Goal: Download file/media

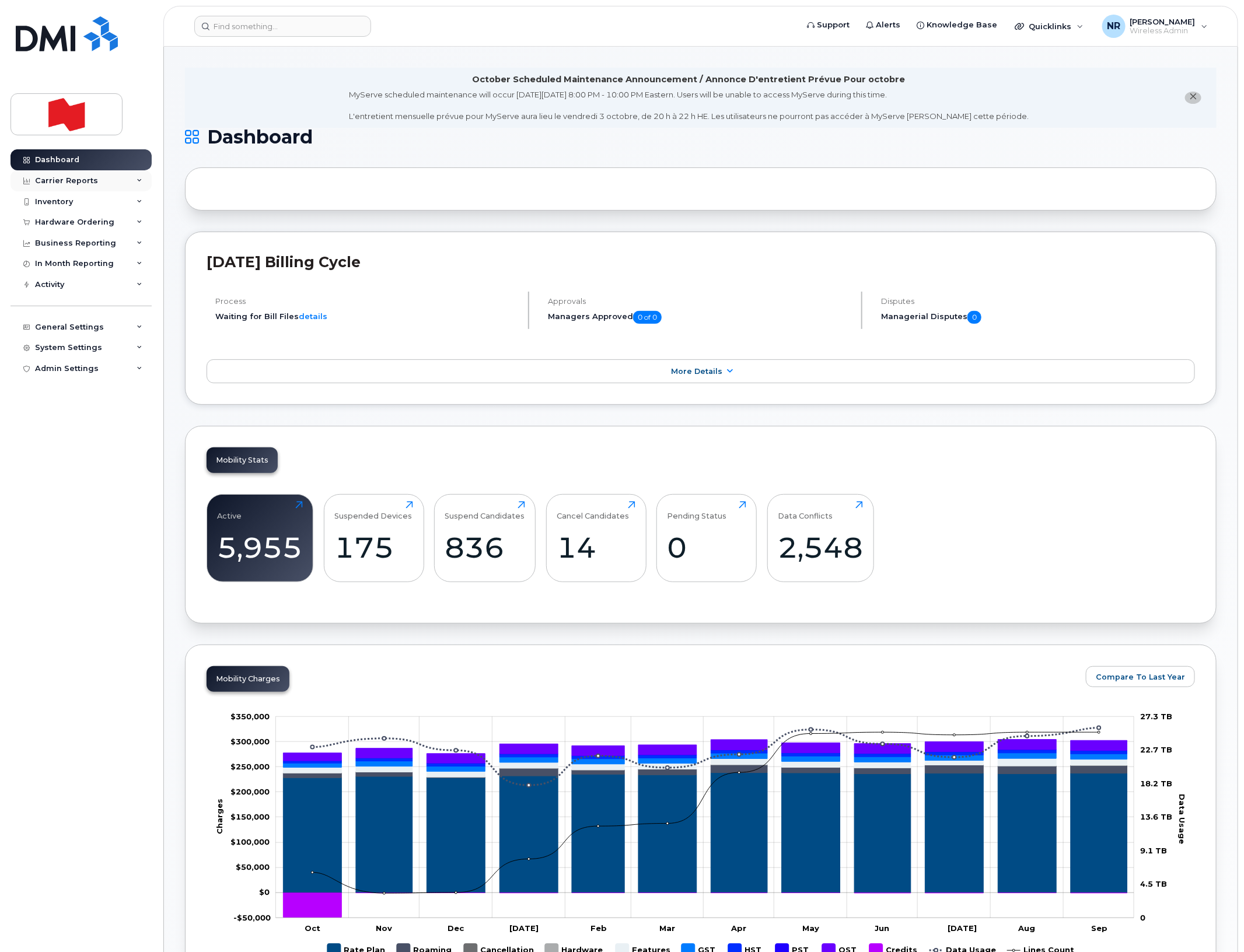
click at [54, 179] on div "Carrier Reports" at bounding box center [66, 181] width 63 height 9
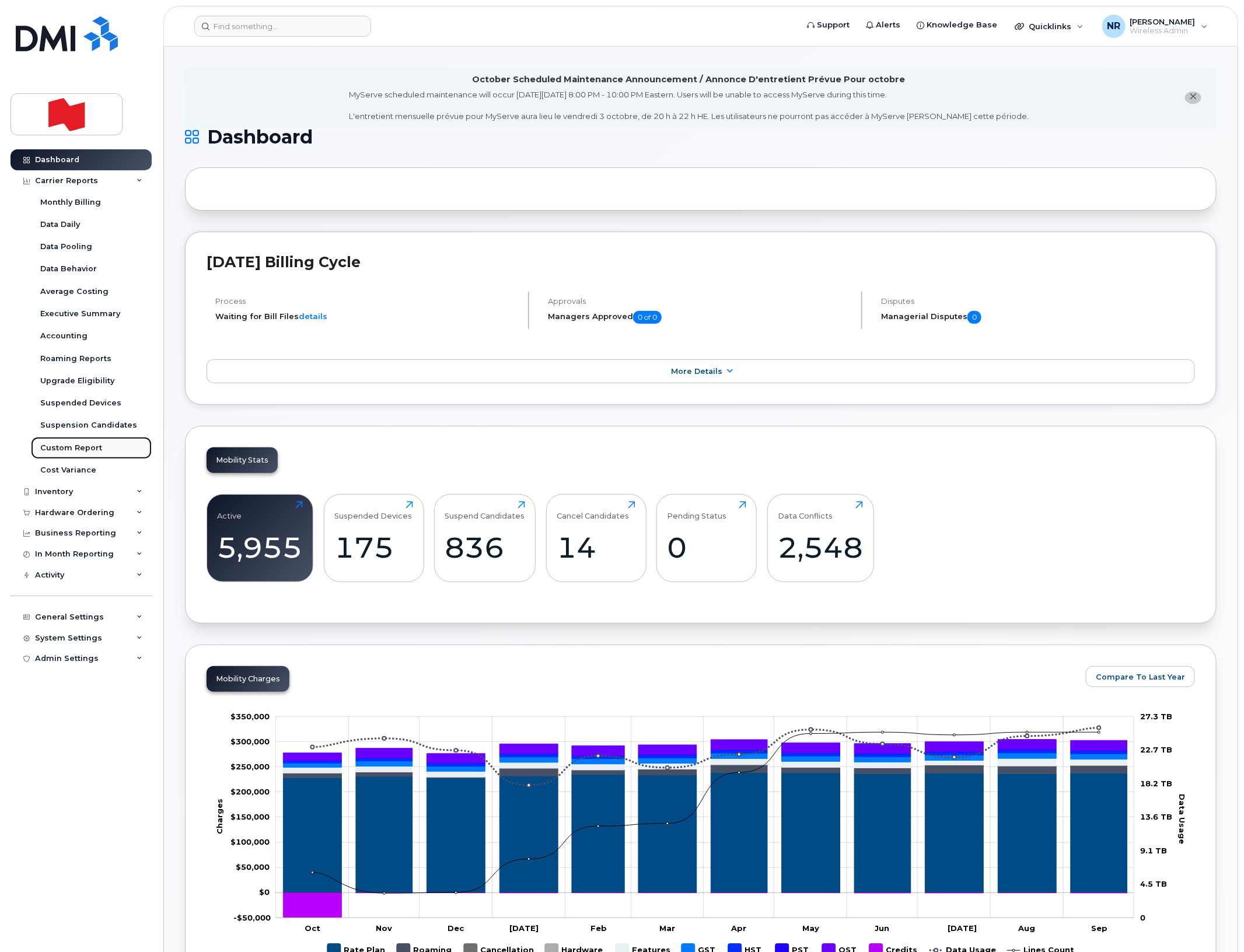
click at [59, 447] on div "Custom Report" at bounding box center [71, 448] width 62 height 10
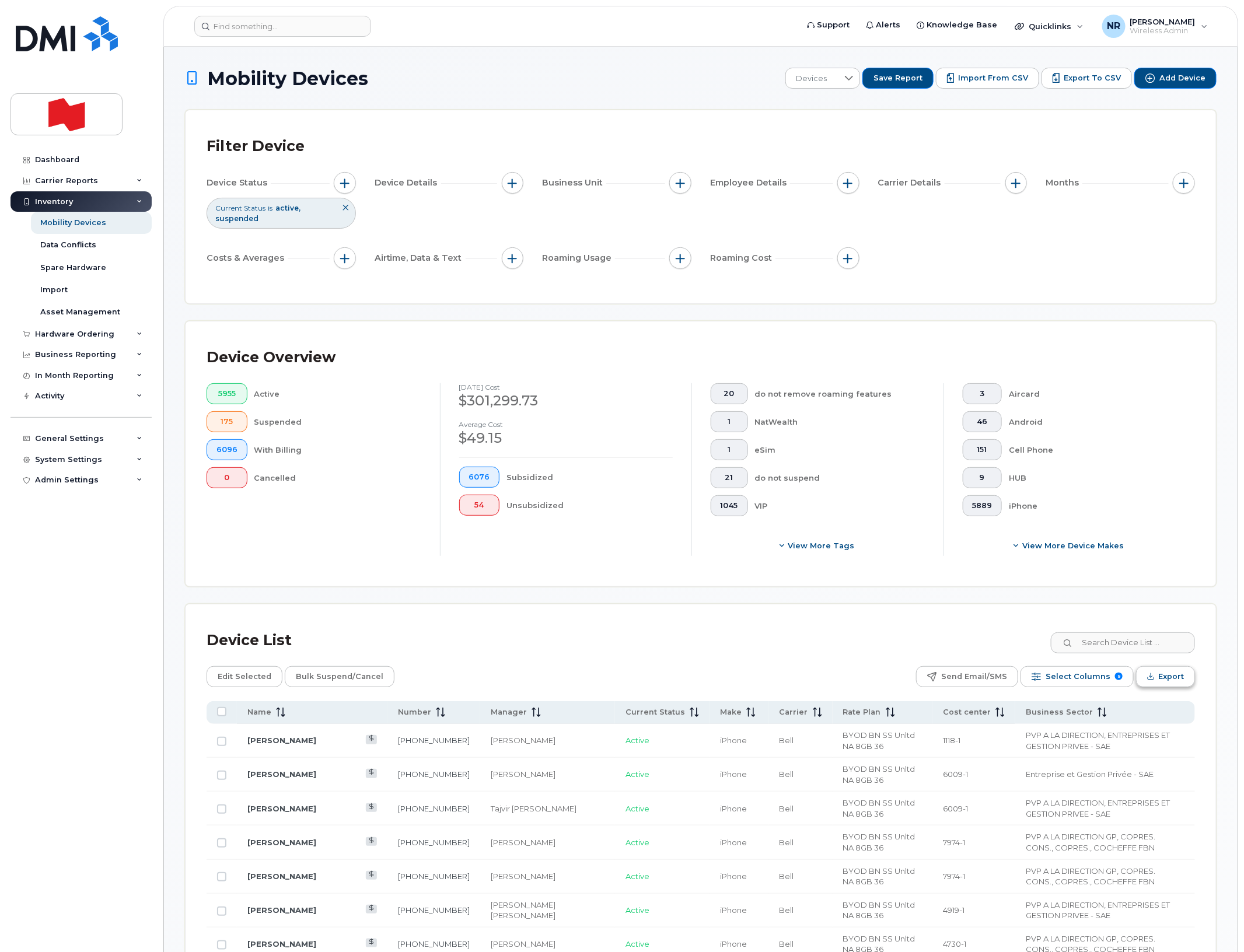
click at [1153, 680] on icon "Export" at bounding box center [1151, 676] width 8 height 8
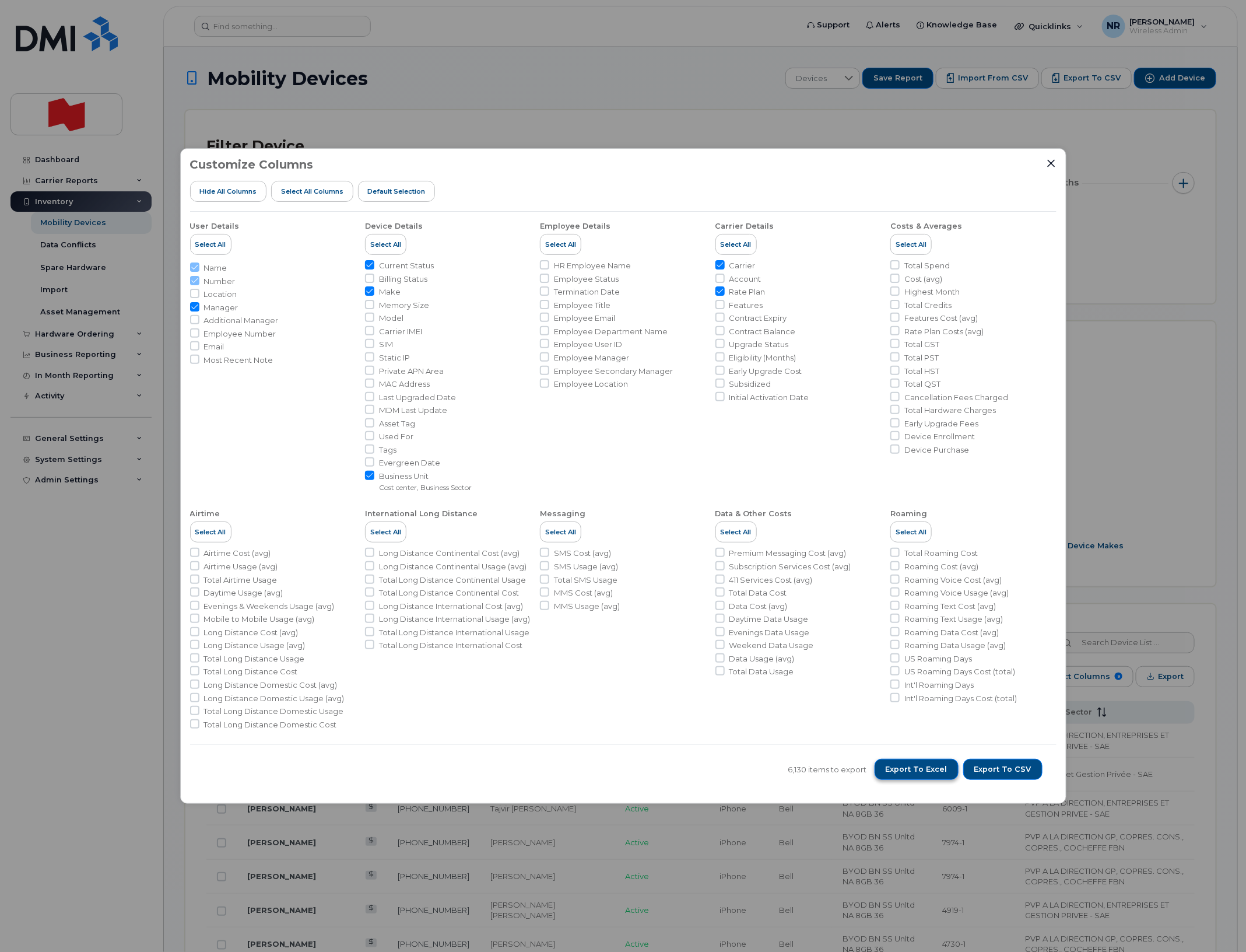
click at [923, 774] on span "Export to Excel" at bounding box center [916, 769] width 62 height 10
click at [633, 771] on div "6,130 items to export Export to Excel Export to CSV" at bounding box center [623, 769] width 866 height 49
click at [1047, 164] on icon "Close" at bounding box center [1051, 163] width 9 height 9
